Goal: Task Accomplishment & Management: Complete application form

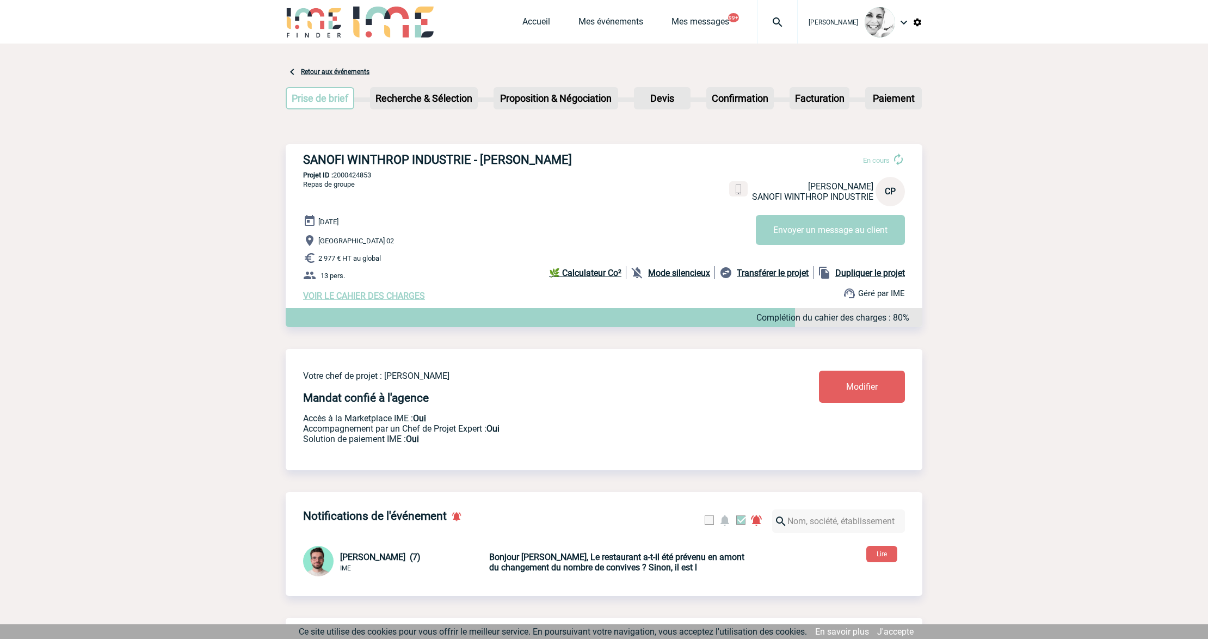
click at [768, 24] on img at bounding box center [777, 22] width 39 height 13
paste input "2000421159"
type input "2000421159"
select select "20660"
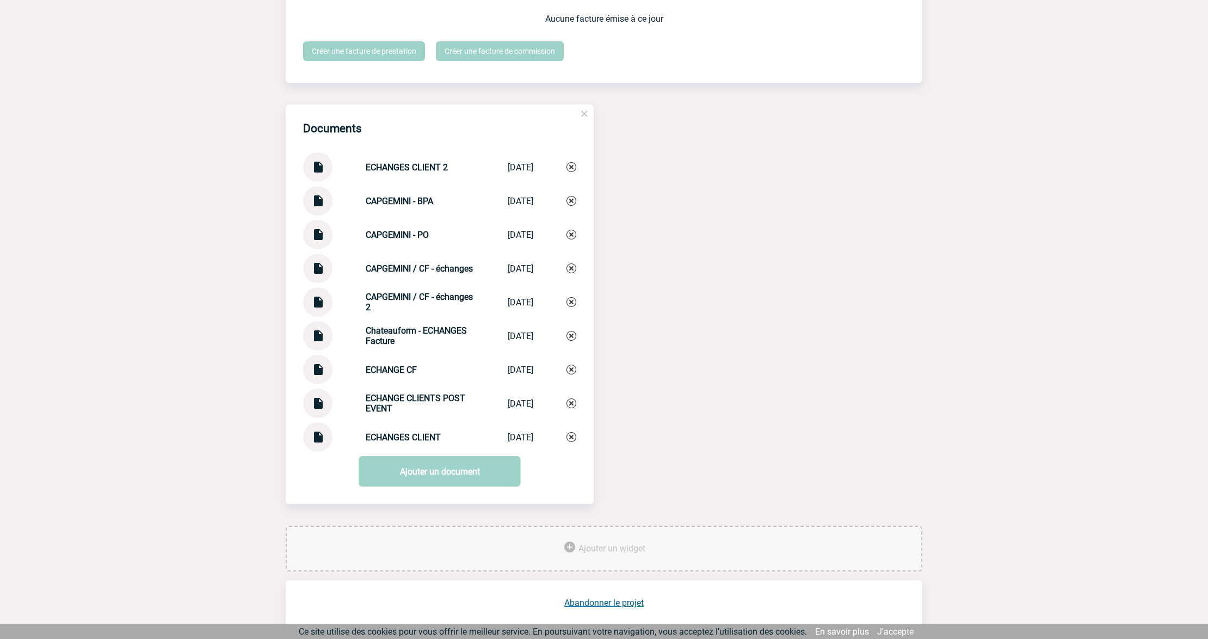
scroll to position [1073, 0]
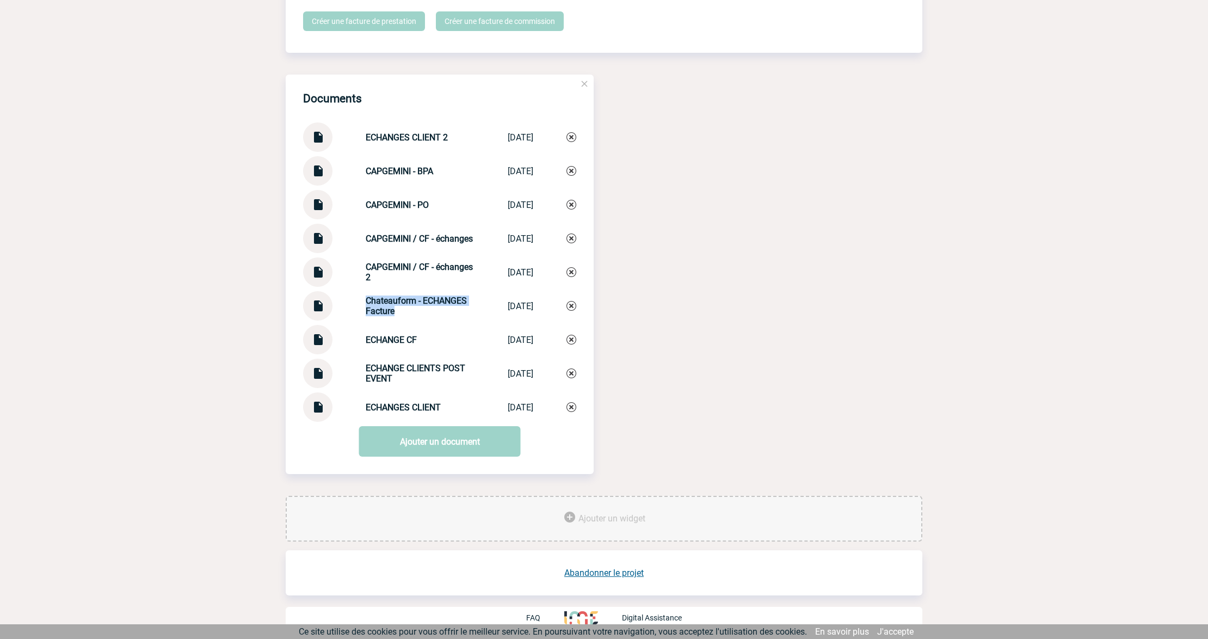
drag, startPoint x: 393, startPoint y: 312, endPoint x: 347, endPoint y: 305, distance: 46.2
click at [347, 305] on div "Chateauform - ECHANGES Facture Chateauform - E... 12/08/2025" at bounding box center [439, 305] width 273 height 29
copy strong "Chateauform - ECHANGES Facture"
click at [415, 437] on link "Ajouter un document" at bounding box center [440, 441] width 162 height 30
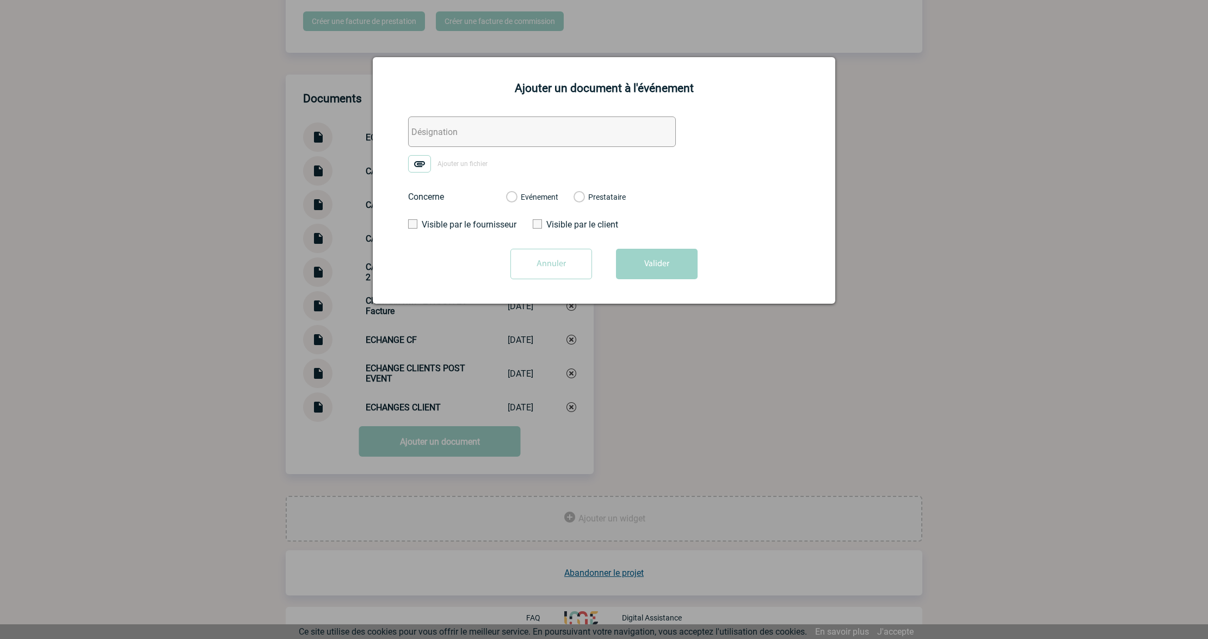
click at [428, 134] on input "text" at bounding box center [542, 131] width 268 height 30
paste input "Chateauform - ECHANGES Facture"
drag, startPoint x: 468, startPoint y: 127, endPoint x: 664, endPoint y: 140, distance: 196.2
click at [662, 140] on input "Chateauform - ECHANGES Facture" at bounding box center [542, 131] width 268 height 30
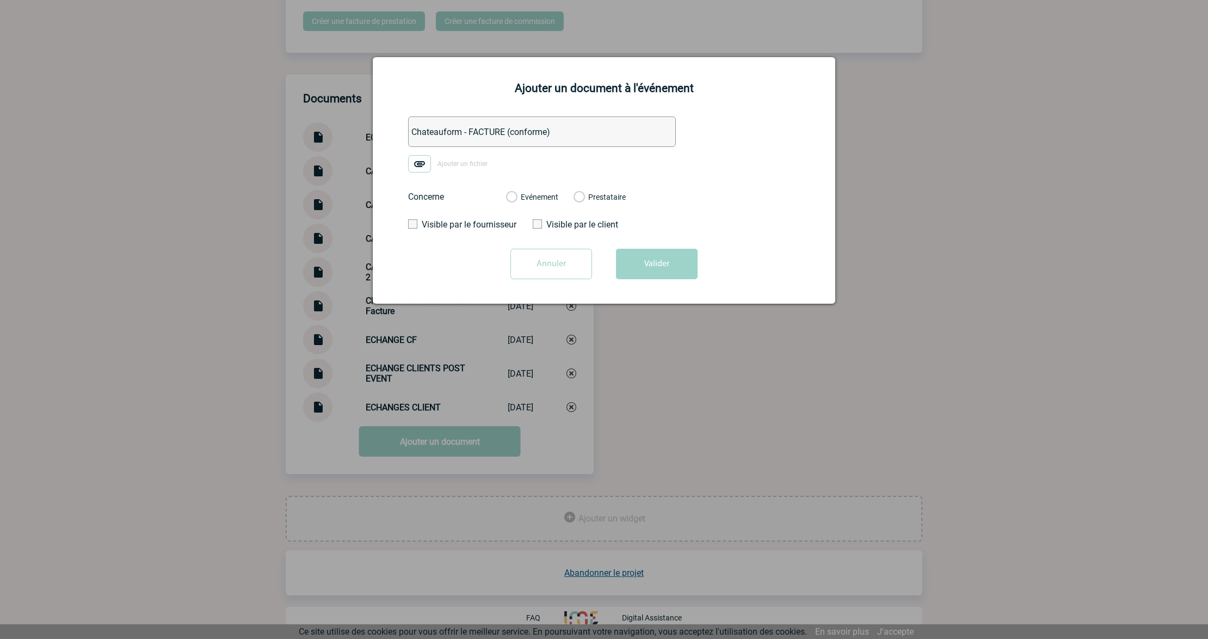
type input "Chateauform - FACTURE (conforme)"
click at [423, 161] on img at bounding box center [419, 163] width 23 height 17
click at [0, 0] on input "Ajouter un fichier" at bounding box center [0, 0] width 0 height 0
click at [516, 197] on label "Evénement" at bounding box center [511, 198] width 10 height 10
click at [0, 0] on input "Evénement" at bounding box center [0, 0] width 0 height 0
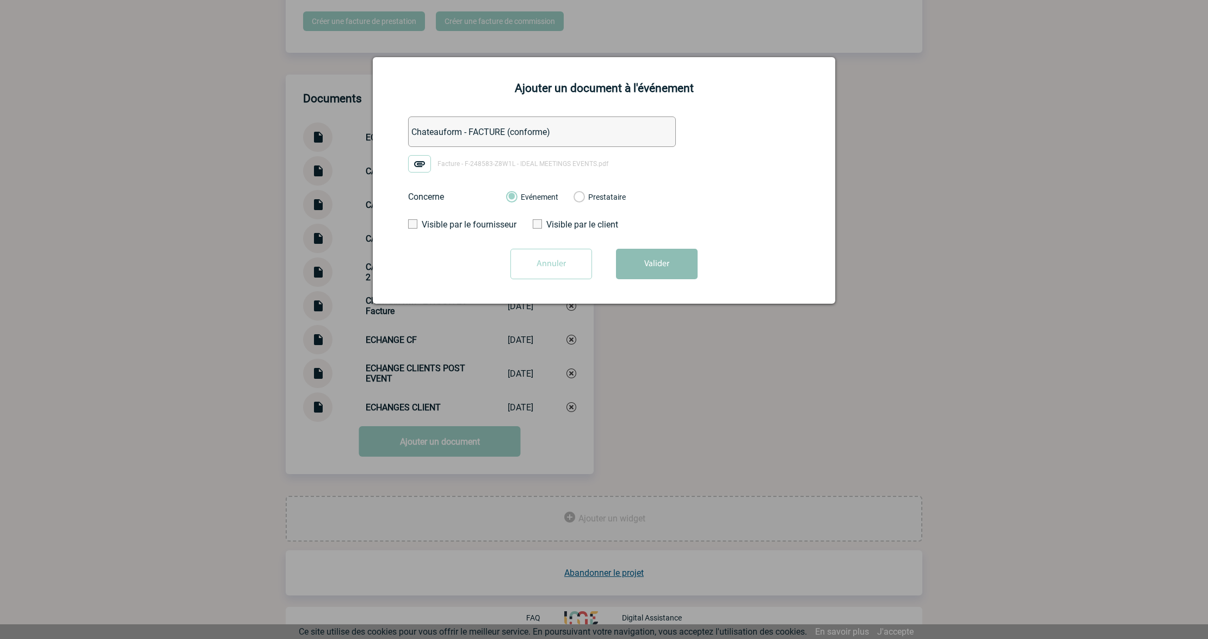
click at [648, 268] on button "Valider" at bounding box center [657, 264] width 82 height 30
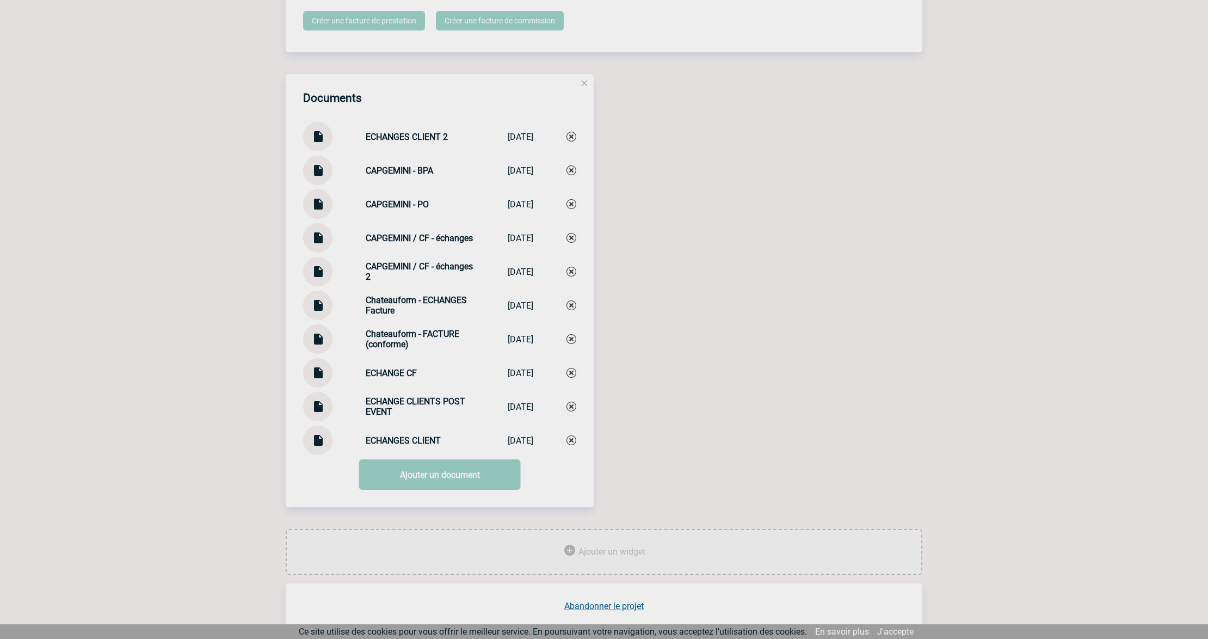
click at [440, 474] on link "Ajouter un document" at bounding box center [440, 474] width 162 height 30
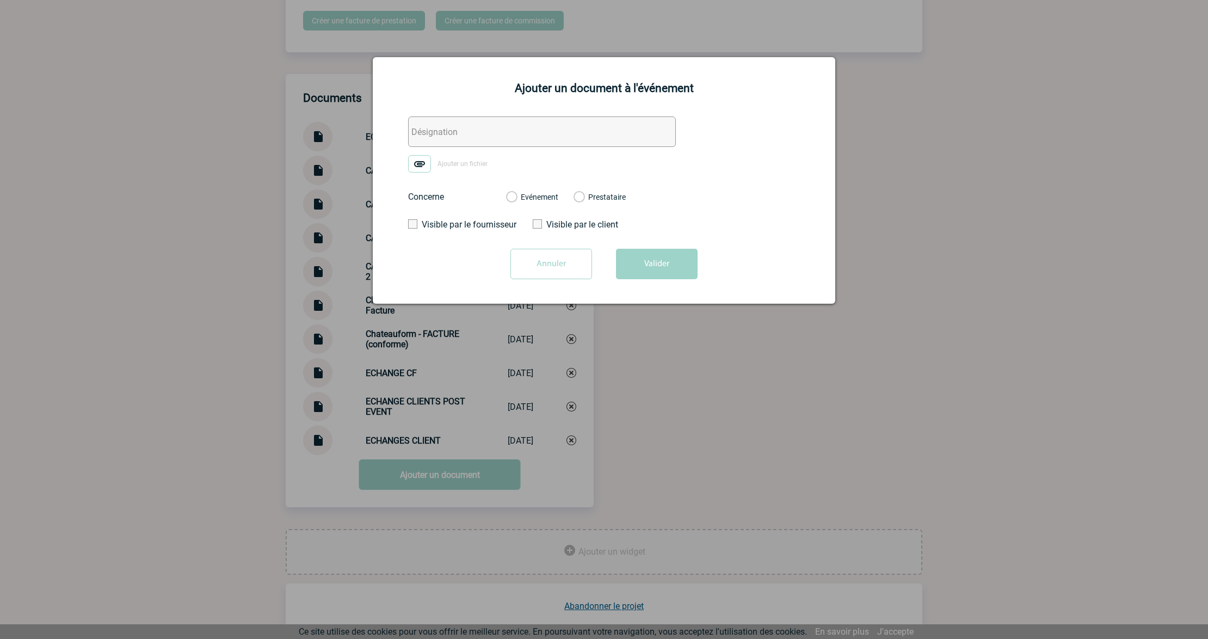
drag, startPoint x: 426, startPoint y: 135, endPoint x: 447, endPoint y: 135, distance: 20.1
click at [426, 135] on input "text" at bounding box center [542, 131] width 268 height 30
paste input "Chateauform - FACTURE (conforme)"
drag, startPoint x: 468, startPoint y: 129, endPoint x: 731, endPoint y: 146, distance: 263.3
click at [731, 146] on form "Chateauform - FACTURE (conforme) Ajouter un fichier Concerne Evénement Prestata…" at bounding box center [603, 201] width 435 height 171
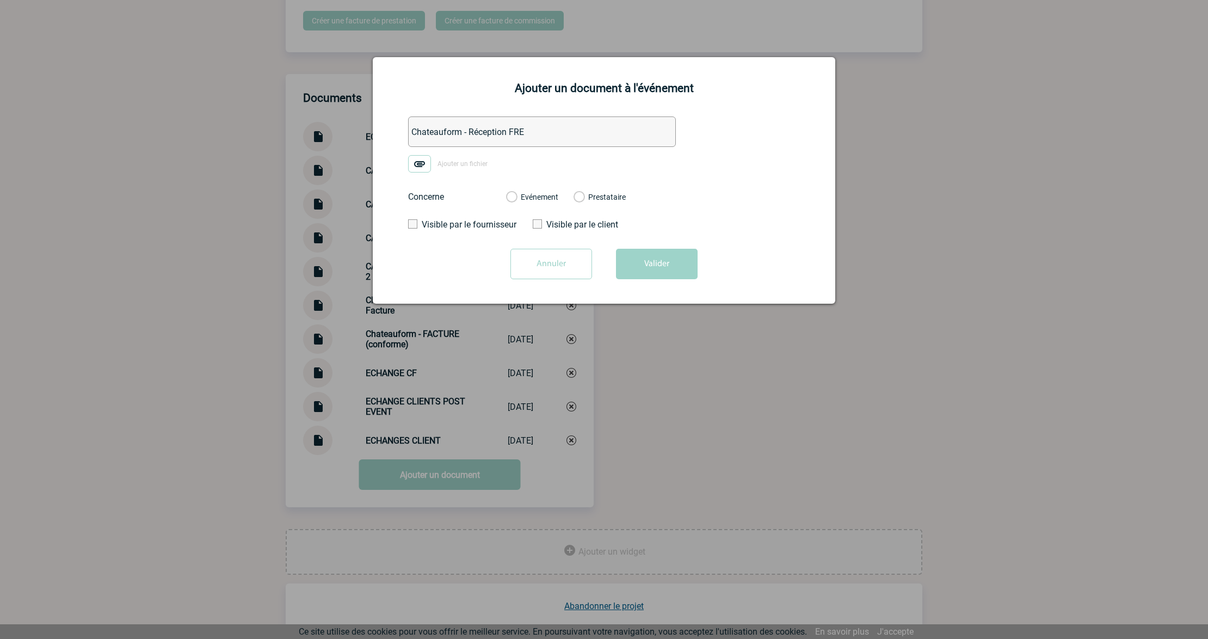
type input "Chateauform - Réception FRE"
click at [399, 163] on form "Chateauform - Réception FRE Ajouter un fichier Concerne Evénement Prestataire V…" at bounding box center [603, 201] width 435 height 171
click at [410, 166] on img at bounding box center [419, 163] width 23 height 17
click at [0, 0] on input "Ajouter un fichier" at bounding box center [0, 0] width 0 height 0
click at [516, 200] on label "Evénement" at bounding box center [511, 198] width 10 height 10
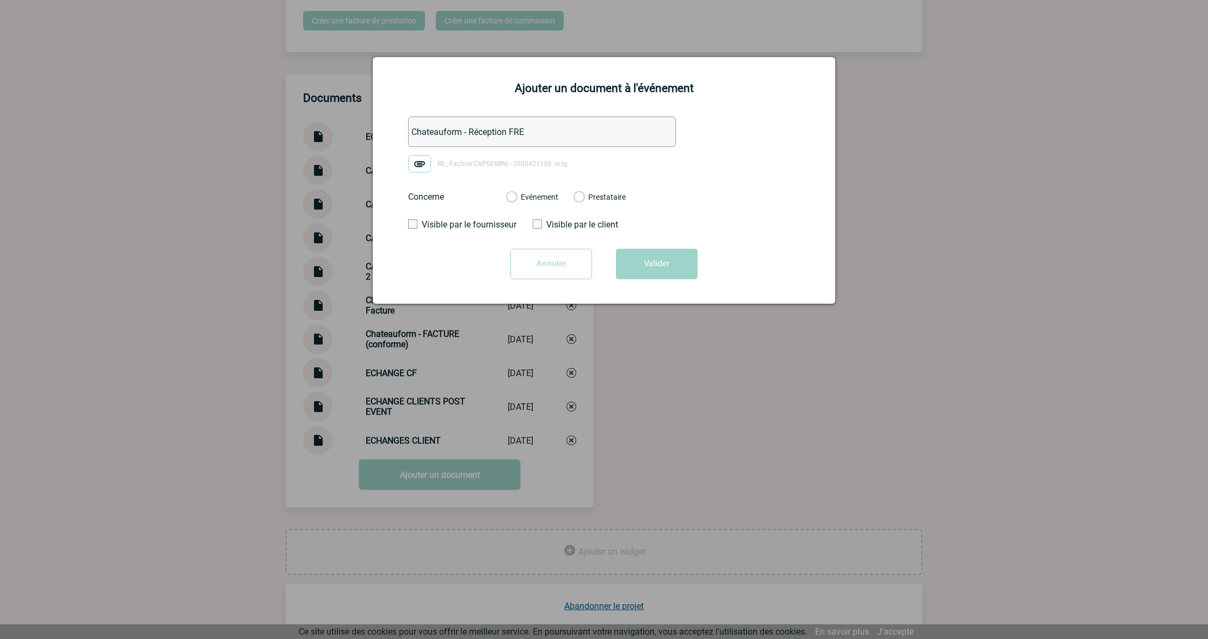
click at [0, 0] on input "Evénement" at bounding box center [0, 0] width 0 height 0
click at [650, 257] on button "Valider" at bounding box center [657, 264] width 82 height 30
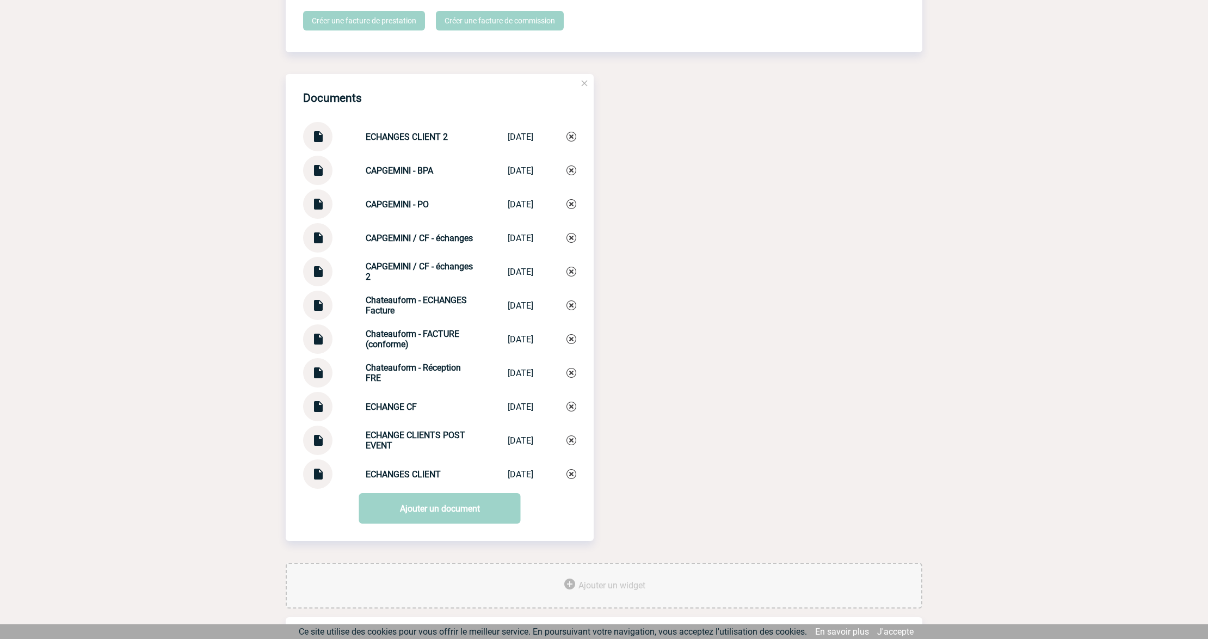
click at [684, 449] on div "Documents ECHANGES CLIENT 2 ECHANGES CLIENT 2 10/07/2025 CAPGEMINI - BPA CAPGEM…" at bounding box center [604, 318] width 636 height 488
click at [316, 438] on img at bounding box center [318, 435] width 14 height 21
click at [418, 510] on link "Ajouter un document" at bounding box center [440, 508] width 162 height 30
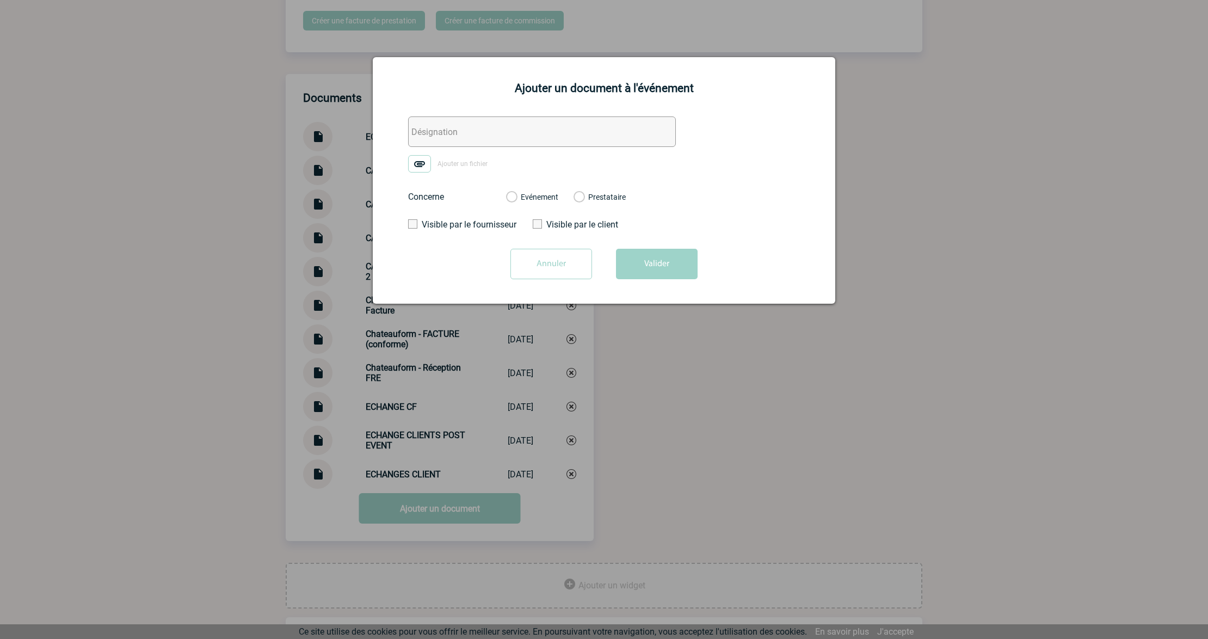
click at [447, 139] on input "text" at bounding box center [542, 131] width 268 height 30
type input "0. CAPGEMINI - Echanges facturation"
click at [416, 165] on img at bounding box center [419, 163] width 23 height 17
click at [0, 0] on input "Ajouter un fichier" at bounding box center [0, 0] width 0 height 0
drag, startPoint x: 517, startPoint y: 199, endPoint x: 604, endPoint y: 240, distance: 96.4
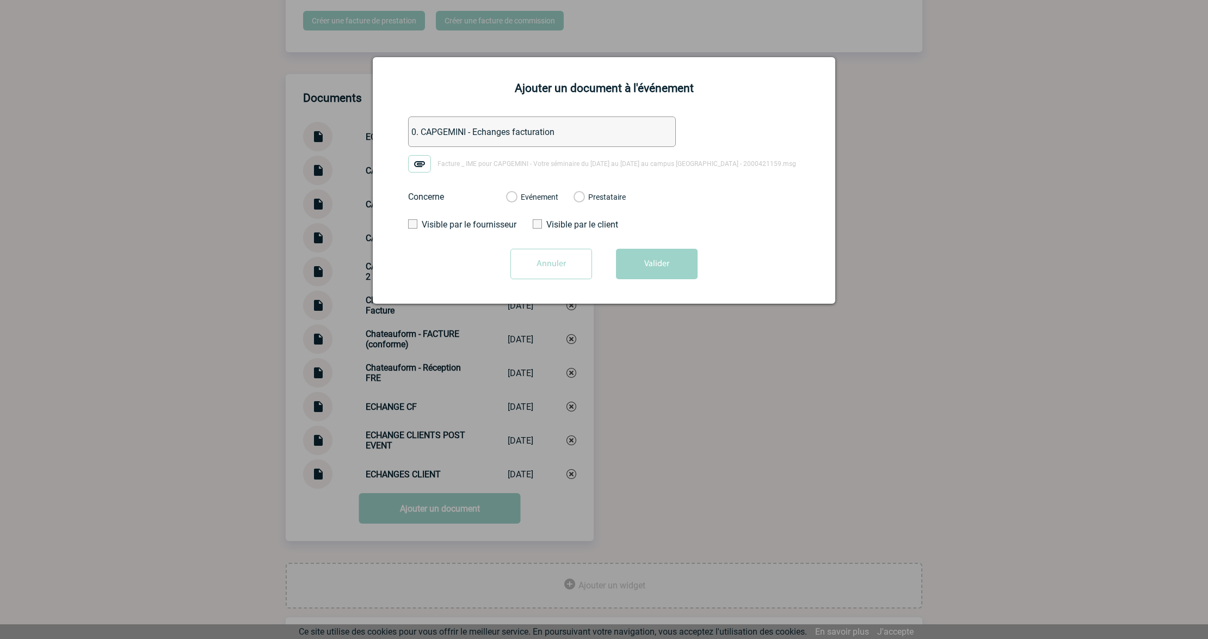
click at [517, 199] on div "Evénement" at bounding box center [532, 196] width 52 height 11
click at [516, 197] on label "Evénement" at bounding box center [511, 198] width 10 height 10
click at [0, 0] on input "Evénement" at bounding box center [0, 0] width 0 height 0
click at [632, 265] on button "Valider" at bounding box center [657, 264] width 82 height 30
